Goal: Check status: Check status

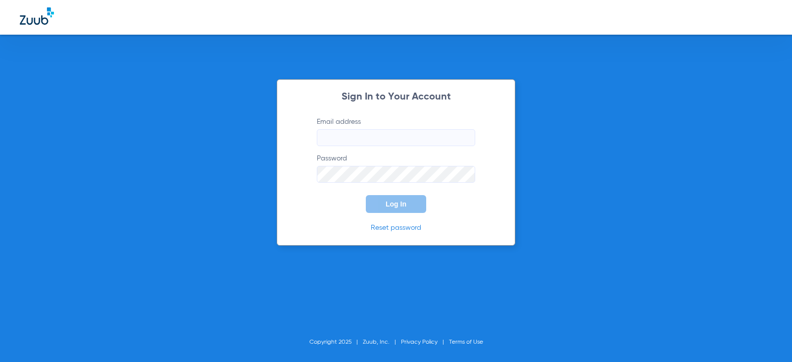
type input "[EMAIL_ADDRESS][DOMAIN_NAME]"
click at [403, 204] on span "Log In" at bounding box center [396, 204] width 21 height 8
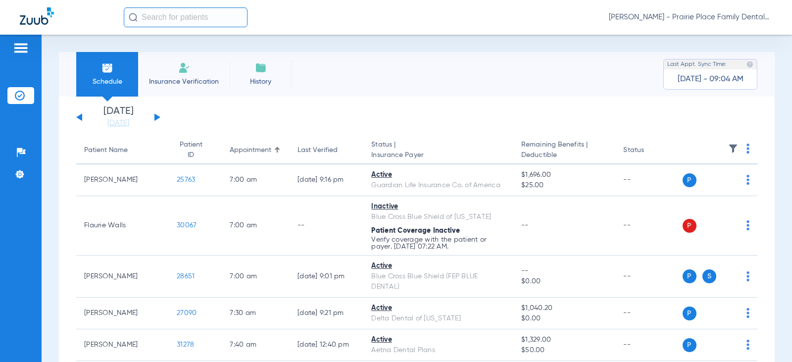
click at [153, 118] on div "[DATE] [DATE] [DATE] [DATE] [DATE] [DATE] [DATE] [DATE] [DATE] [DATE] [DATE] [D…" at bounding box center [118, 117] width 84 height 22
click at [159, 115] on div "[DATE] [DATE] [DATE] [DATE] [DATE] [DATE] [DATE] [DATE] [DATE] [DATE] [DATE] [D…" at bounding box center [118, 117] width 84 height 22
click at [157, 116] on button at bounding box center [157, 116] width 6 height 7
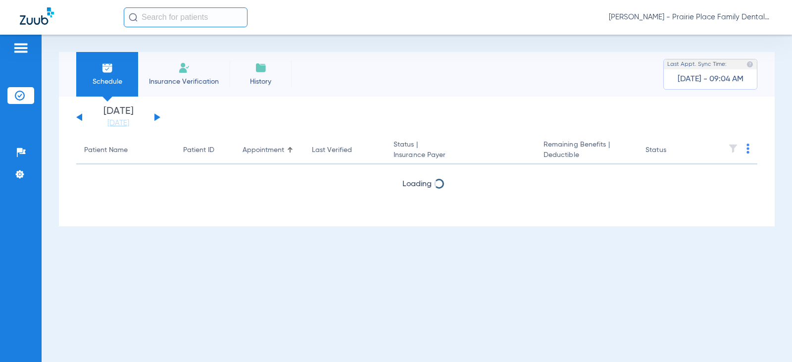
click at [157, 116] on button at bounding box center [157, 116] width 6 height 7
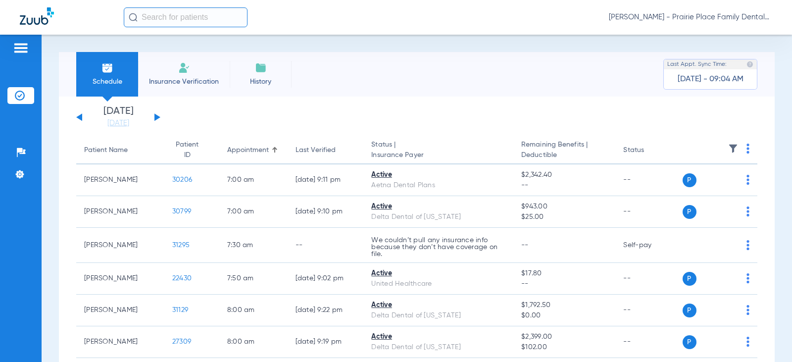
click at [157, 116] on button at bounding box center [157, 116] width 6 height 7
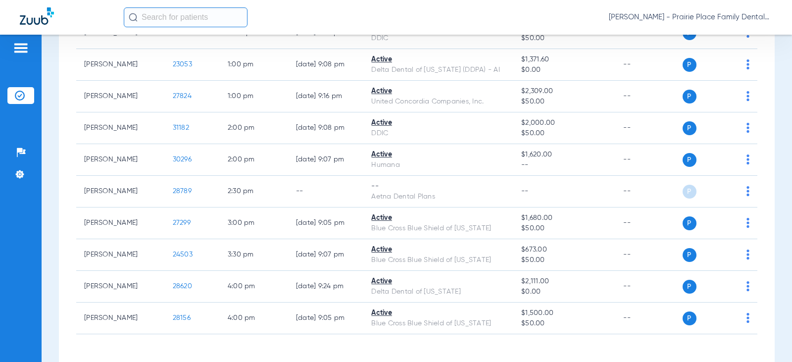
scroll to position [872, 0]
